Goal: Entertainment & Leisure: Consume media (video, audio)

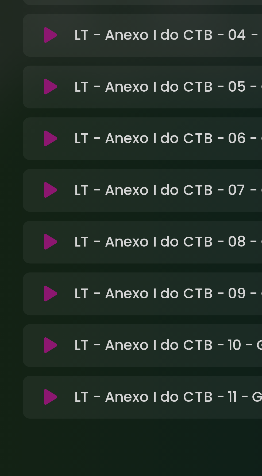
scroll to position [3775, 0]
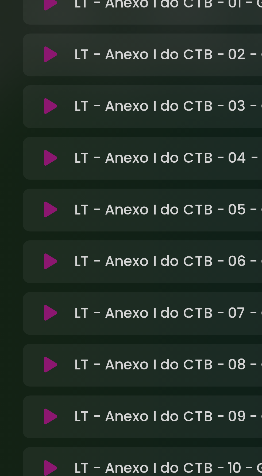
click at [50, 407] on icon at bounding box center [48, 409] width 4 height 5
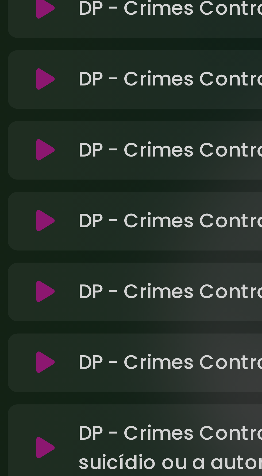
scroll to position [3747, 0]
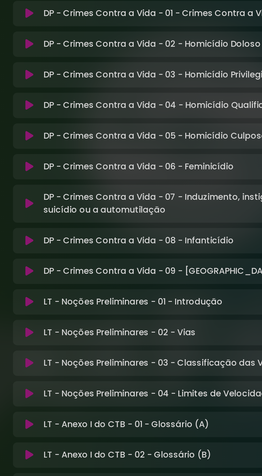
scroll to position [3775, 0]
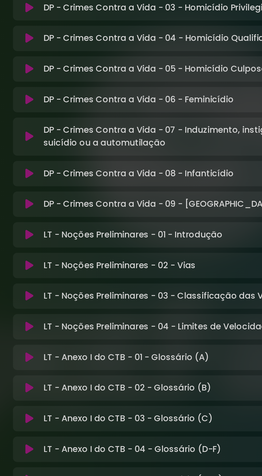
click at [50, 253] on icon at bounding box center [48, 255] width 4 height 5
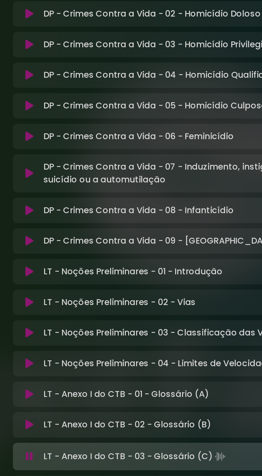
scroll to position [3743, 0]
